Goal: Information Seeking & Learning: Learn about a topic

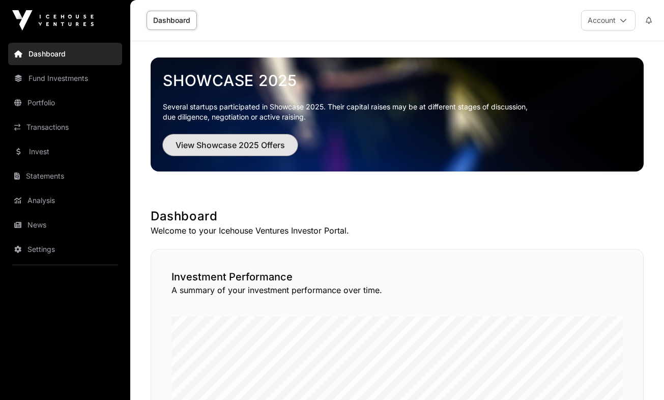
click at [230, 149] on span "View Showcase 2025 Offers" at bounding box center [230, 145] width 109 height 12
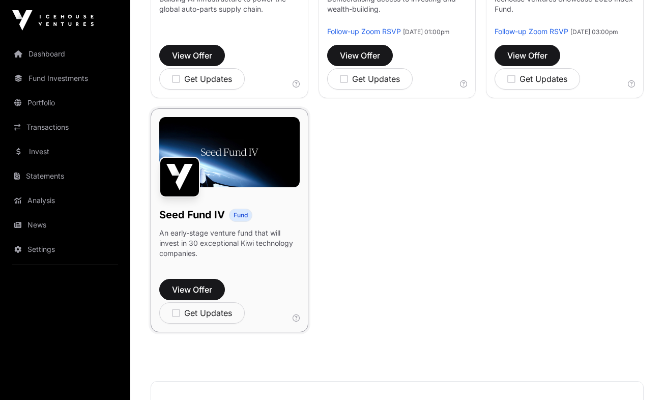
scroll to position [766, 0]
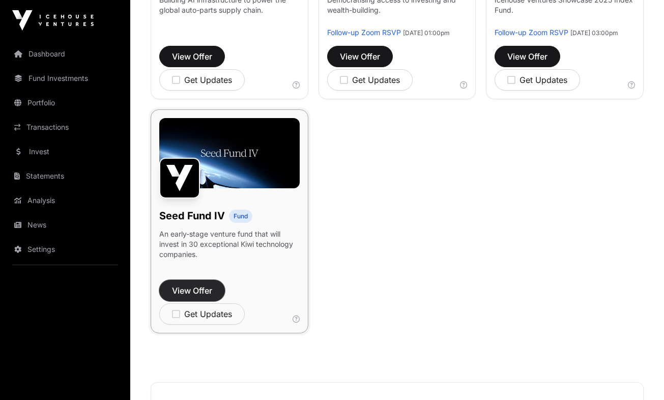
click at [189, 297] on span "View Offer" at bounding box center [192, 291] width 40 height 12
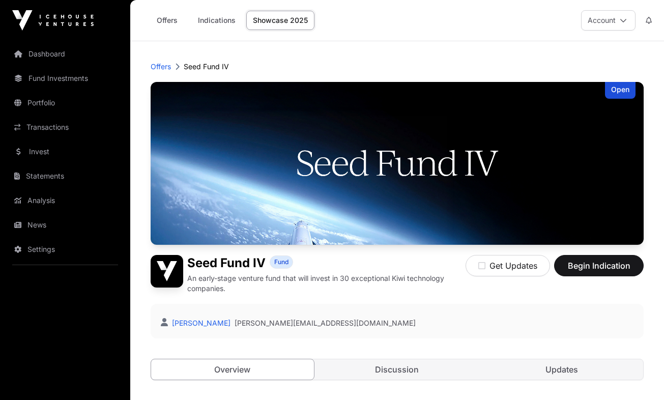
click at [189, 302] on div "Open Seed Fund IV Fund An early-stage venture fund that will invest in 30 excep…" at bounding box center [397, 241] width 493 height 319
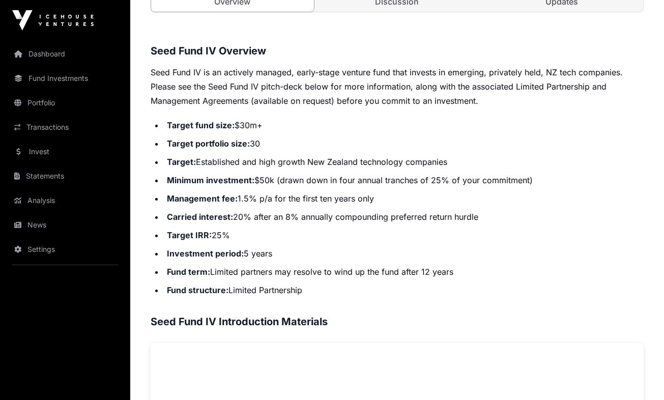
scroll to position [380, 0]
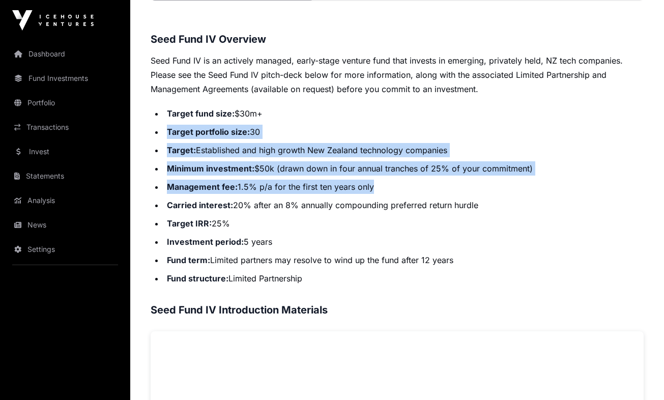
drag, startPoint x: 395, startPoint y: 182, endPoint x: 144, endPoint y: 131, distance: 256.0
click at [144, 131] on div "Offers Seed Fund IV Open Seed Fund IV Fund An early-stage venture fund that wil…" at bounding box center [397, 312] width 534 height 1300
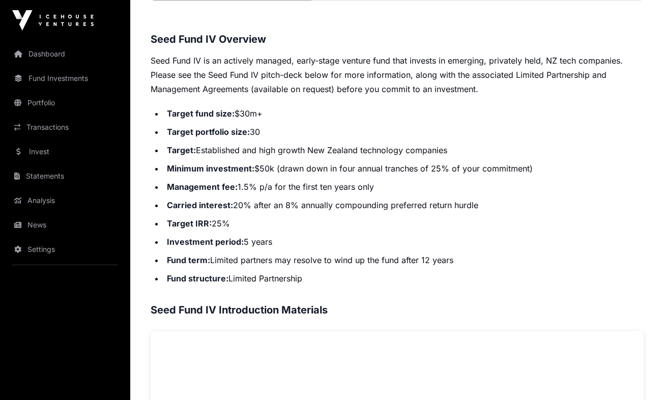
click at [304, 224] on li "Target IRR: 25%" at bounding box center [404, 223] width 480 height 14
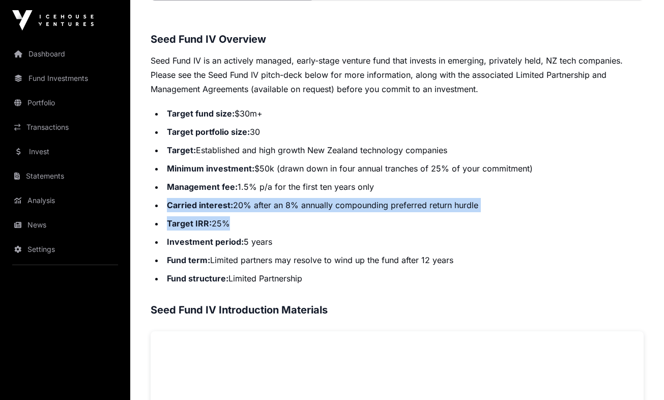
drag, startPoint x: 268, startPoint y: 217, endPoint x: 154, endPoint y: 202, distance: 114.5
click at [154, 202] on ul "Target fund size: $30m+ Target portfolio size: 30 Target: Established and high …" at bounding box center [397, 195] width 493 height 179
drag, startPoint x: 154, startPoint y: 202, endPoint x: 286, endPoint y: 219, distance: 132.4
click at [286, 219] on li "Target IRR: 25%" at bounding box center [404, 223] width 480 height 14
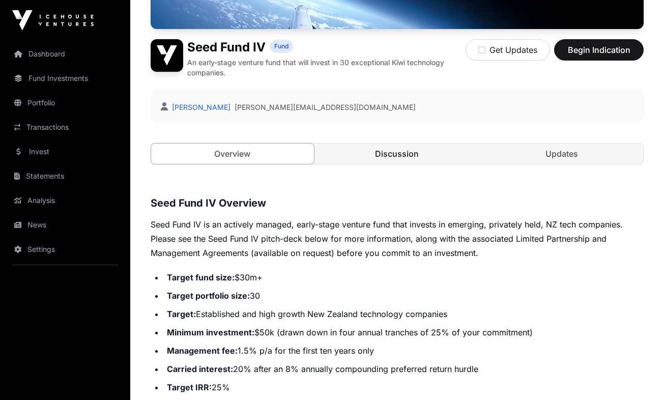
scroll to position [216, 0]
click at [433, 155] on link "Discussion" at bounding box center [397, 153] width 163 height 20
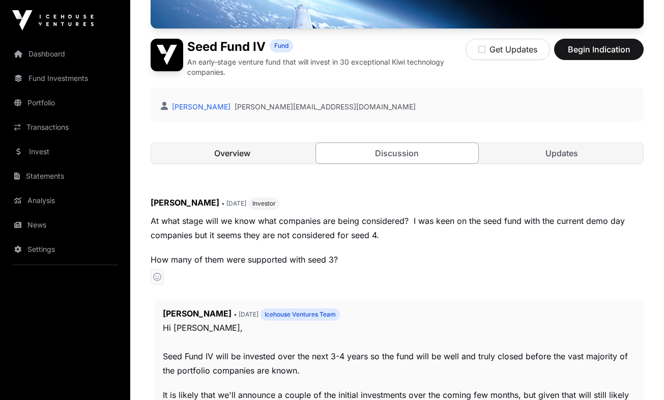
click at [252, 156] on link "Overview" at bounding box center [232, 153] width 163 height 20
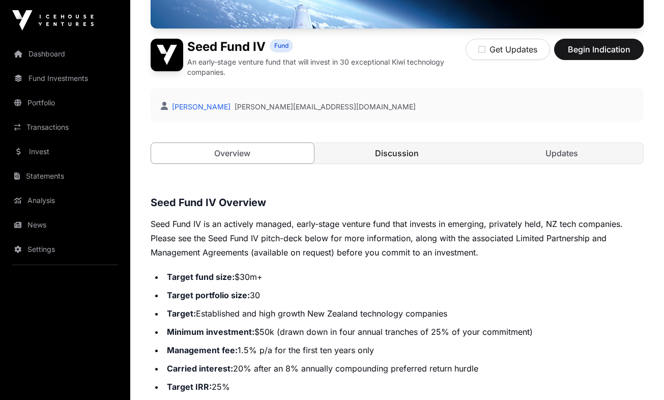
click at [352, 143] on link "Discussion" at bounding box center [397, 153] width 163 height 20
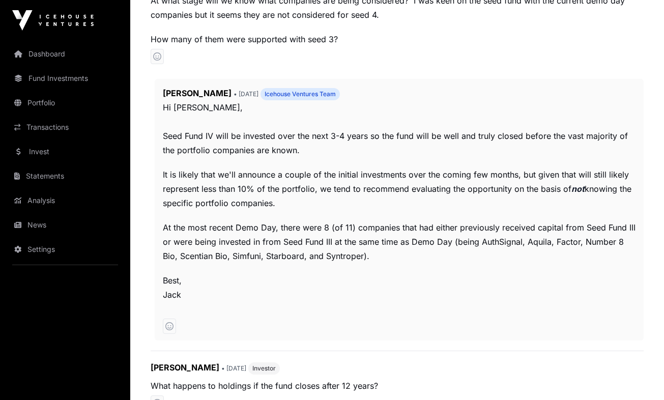
scroll to position [437, 0]
click at [53, 82] on link "Fund Investments" at bounding box center [65, 78] width 114 height 22
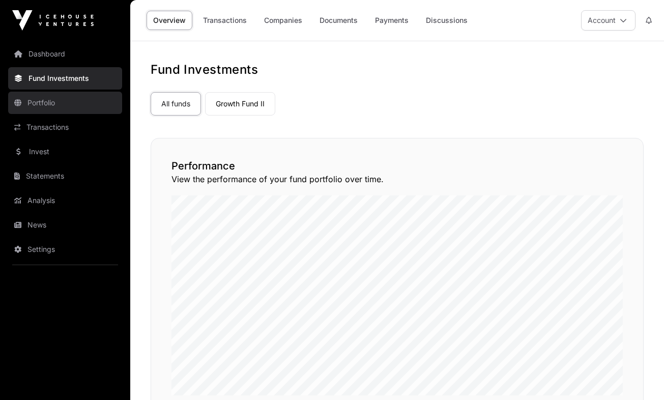
click at [70, 101] on link "Portfolio" at bounding box center [65, 103] width 114 height 22
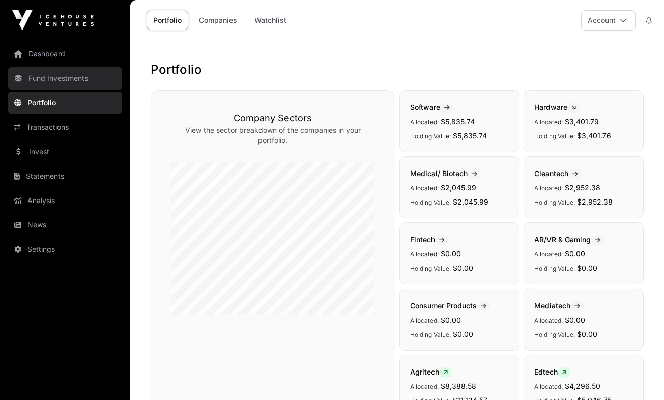
click at [72, 76] on link "Fund Investments" at bounding box center [65, 78] width 114 height 22
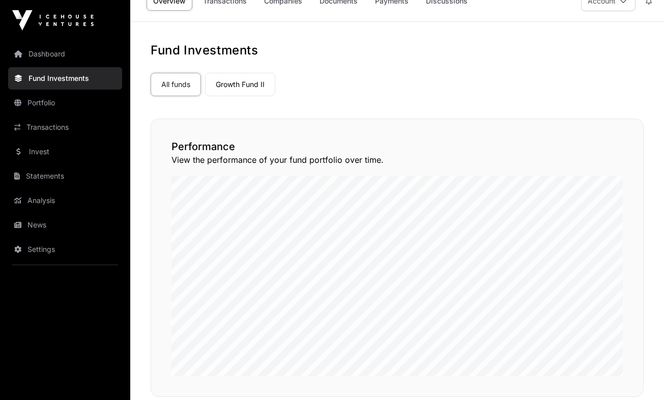
scroll to position [20, 0]
click at [254, 84] on link "Growth Fund II" at bounding box center [240, 83] width 70 height 23
